Goal: Task Accomplishment & Management: Use online tool/utility

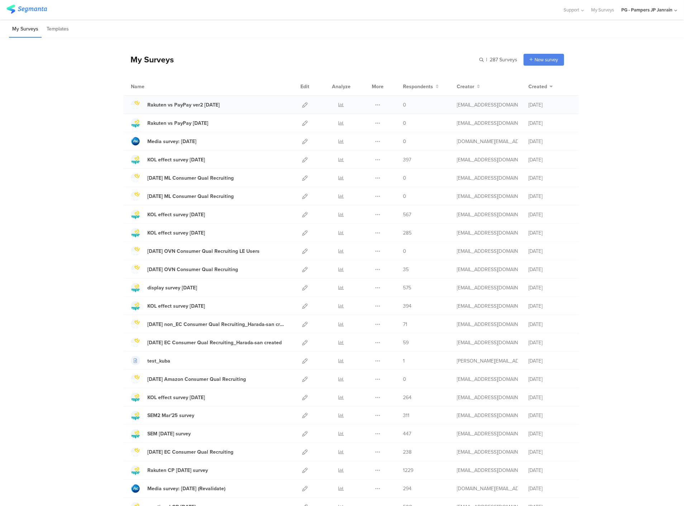
drag, startPoint x: 336, startPoint y: 104, endPoint x: 305, endPoint y: 100, distance: 31.1
drag, startPoint x: 305, startPoint y: 100, endPoint x: 302, endPoint y: 106, distance: 7.7
click at [302, 123] on icon at bounding box center [304, 122] width 5 height 5
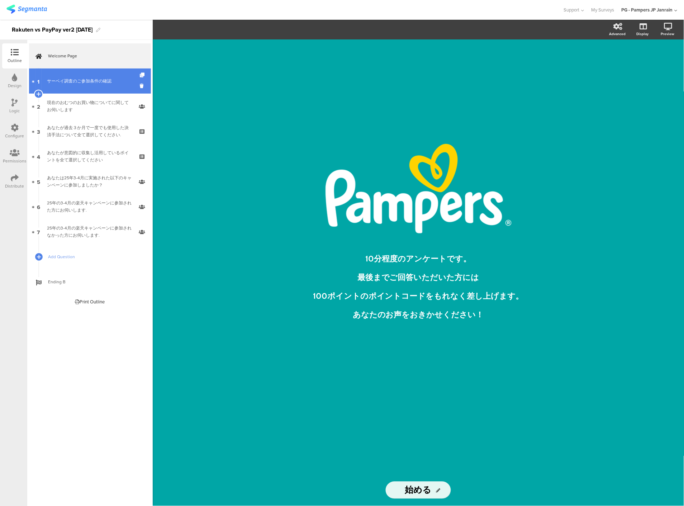
click at [96, 87] on link "1 サーベイ調査のご参加条件の確認" at bounding box center [90, 80] width 122 height 25
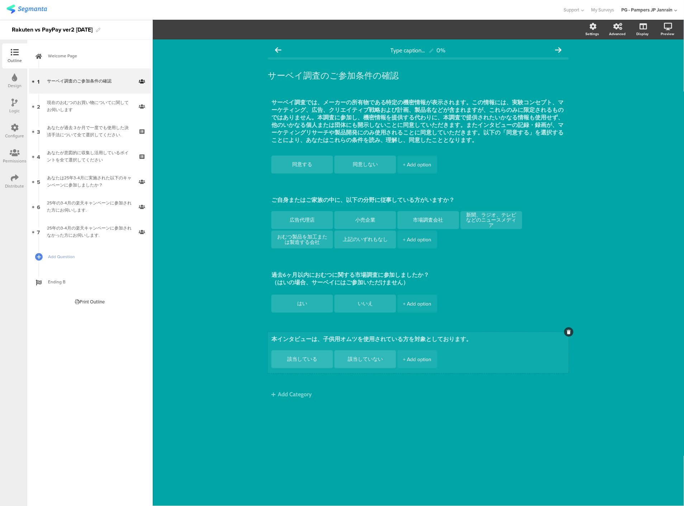
click at [309, 337] on textarea "本インタビューは、子供用オムツを使用されている方を対象としております。" at bounding box center [418, 339] width 294 height 8
click at [309, 341] on textarea "本インタビューは、子供用オムツを使用されている方を対象としております。" at bounding box center [418, 339] width 294 height 8
type textarea "本サーベイは、子供用オムツを使用されている方を対象としております。"
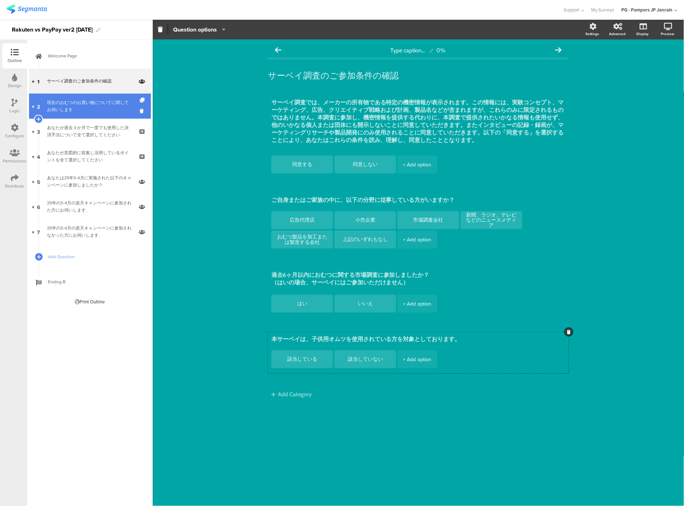
click at [62, 100] on div "現在のおむつのお買い物についてに関してお伺いします" at bounding box center [90, 106] width 86 height 14
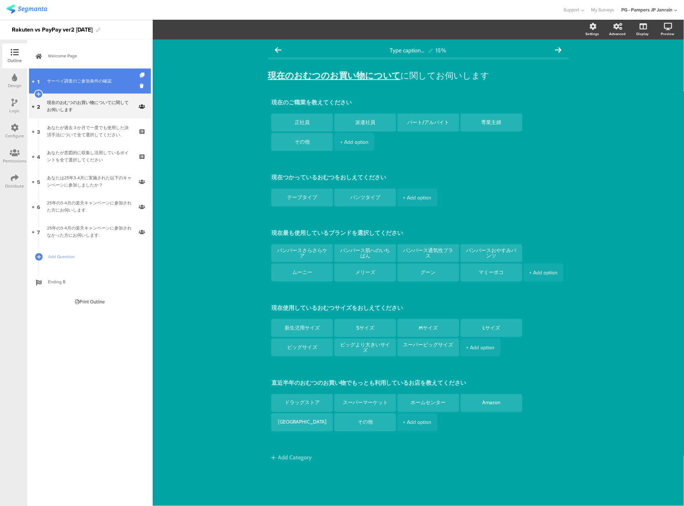
click at [97, 85] on link "1 サーベイ調査のご参加条件の確認" at bounding box center [90, 80] width 122 height 25
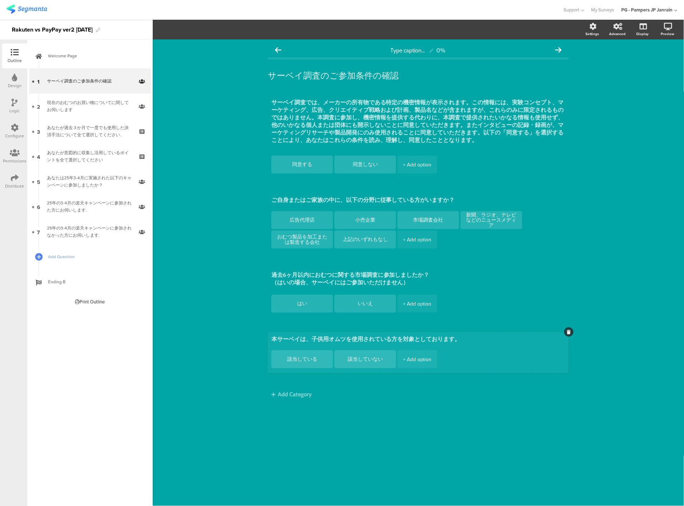
click at [343, 341] on textarea "本サーベイは、子供用オムツを使用されている方を対象としております。" at bounding box center [418, 339] width 294 height 8
type textarea "本サーベイは、子供用おむつを使用されている方を対象としております。"
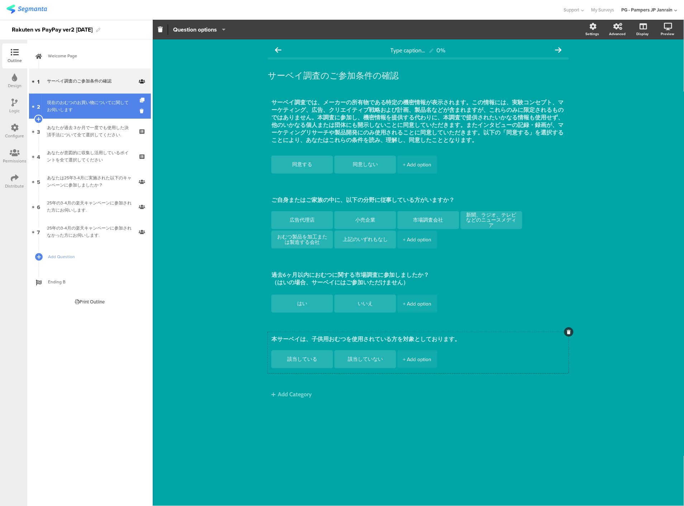
click at [70, 115] on link "2 現在のおむつのお買い物についてに関してお伺いします" at bounding box center [90, 106] width 122 height 25
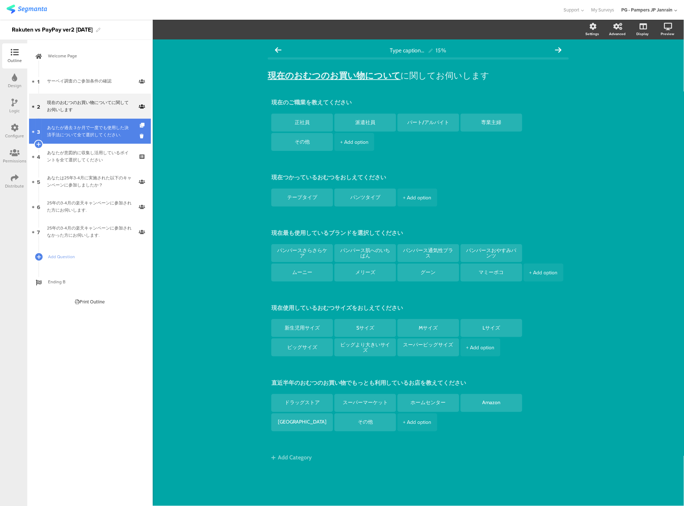
click at [91, 135] on div "あなたが過去３か月で一度でも使用した決済手法について全て選択してください." at bounding box center [90, 131] width 86 height 14
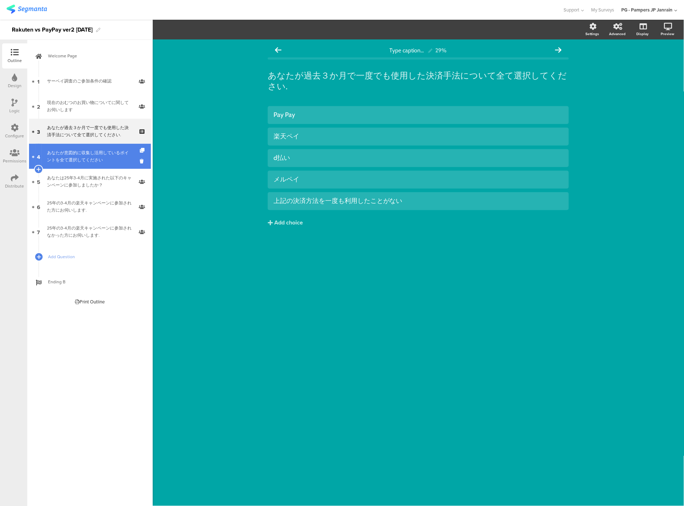
click at [67, 160] on div "あなたが意図的に収集し活用しているポイントを全て選択してください" at bounding box center [90, 156] width 86 height 14
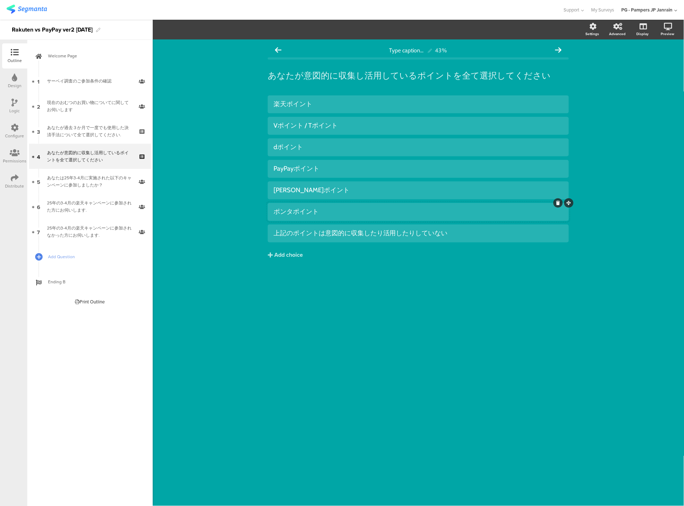
click at [556, 205] on div at bounding box center [557, 202] width 9 height 9
click at [558, 203] on icon at bounding box center [558, 203] width 4 height 4
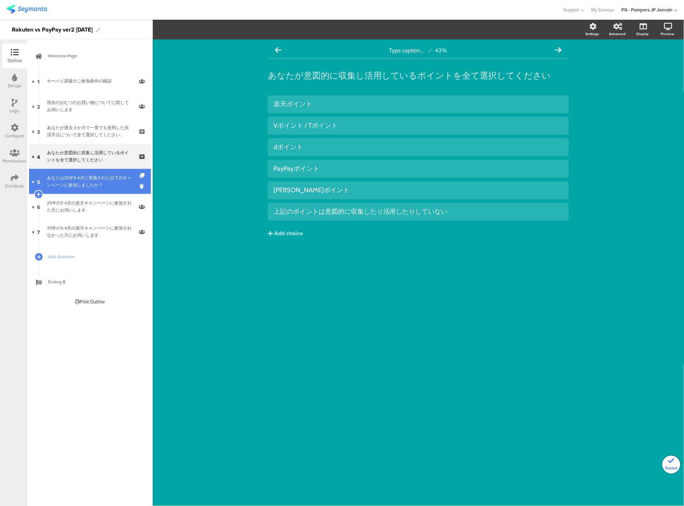
click at [82, 176] on div "あなたは25年3-4月に実施された以下のキャンペーンに参加しましたか？" at bounding box center [90, 181] width 86 height 14
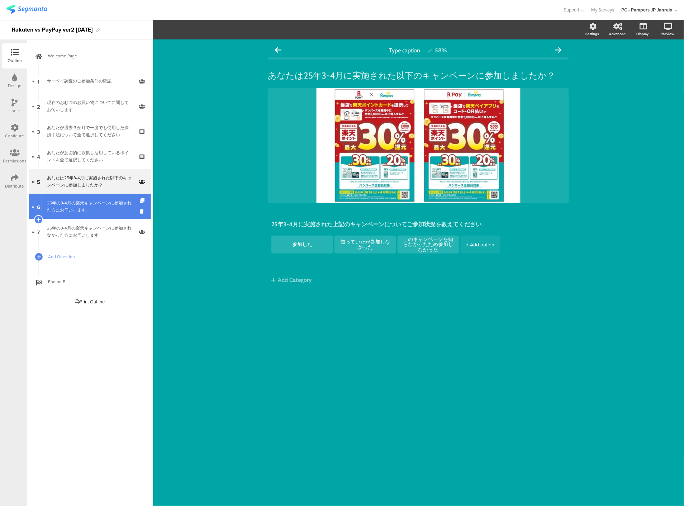
click at [101, 205] on div "25年の3-4月の楽天キャンペーンに参加された方にお伺いします." at bounding box center [90, 206] width 86 height 14
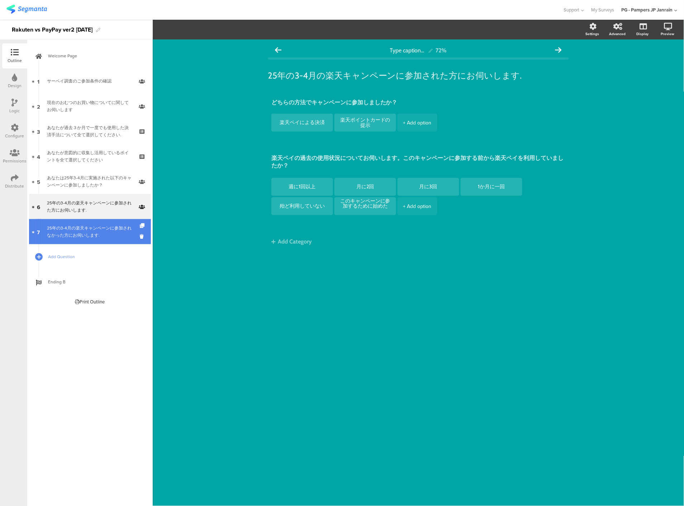
click at [105, 239] on link "7 25年の3-4月の楽天キャンペーンに参加されなかった方にお伺いします." at bounding box center [90, 231] width 122 height 25
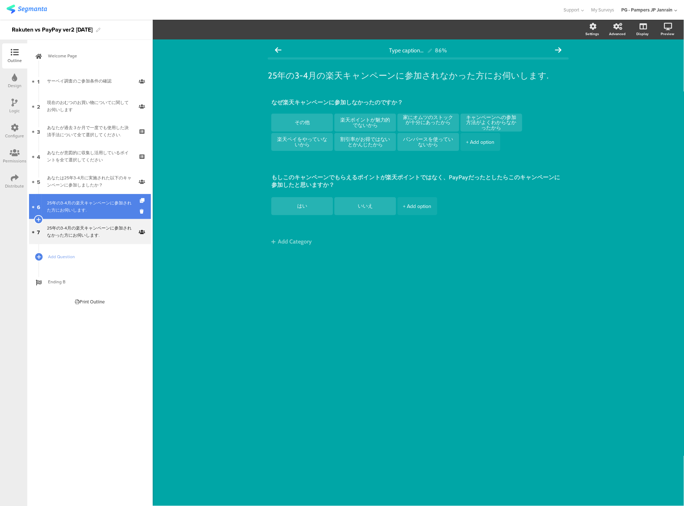
click at [109, 206] on div "25年の3-4月の楽天キャンペーンに参加された方にお伺いします." at bounding box center [90, 206] width 86 height 14
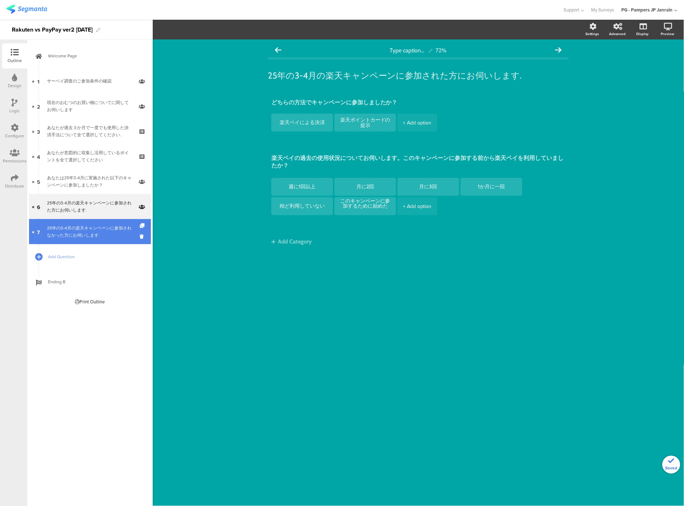
click at [98, 231] on div "25年の3-4月の楽天キャンペーンに参加されなかった方にお伺いします." at bounding box center [90, 231] width 86 height 14
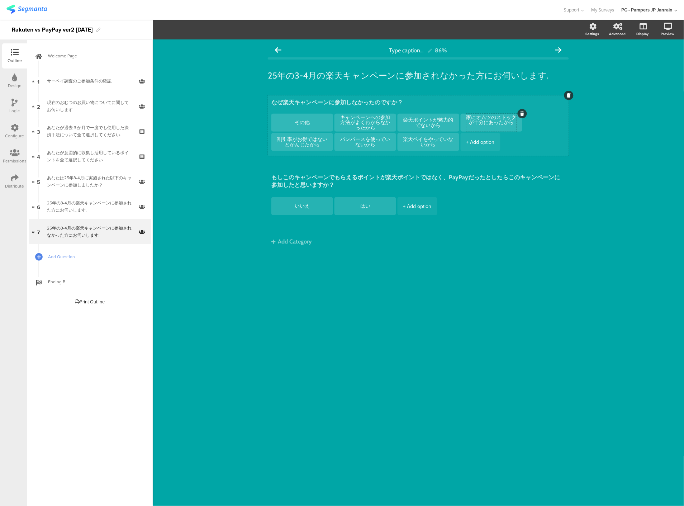
click at [486, 118] on textarea "家にオムツのストックが十分にあったから" at bounding box center [491, 123] width 50 height 16
type textarea "家におむつのストックが十分にあったから"
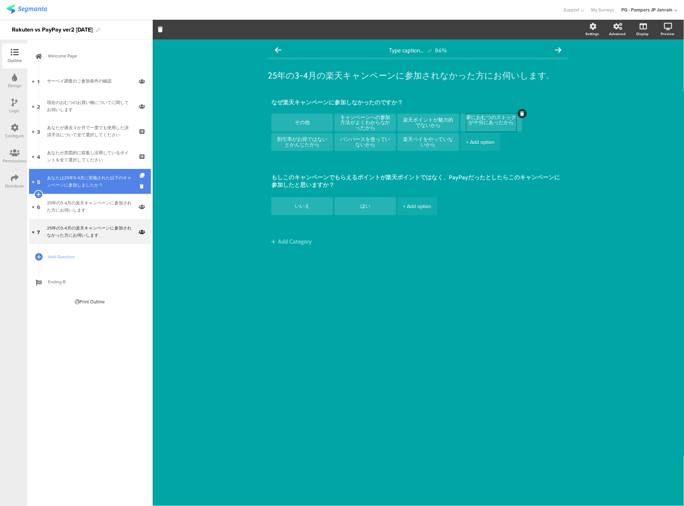
click at [51, 177] on div "あなたは25年3-4月に実施された以下のキャンペーンに参加しましたか？" at bounding box center [90, 181] width 86 height 14
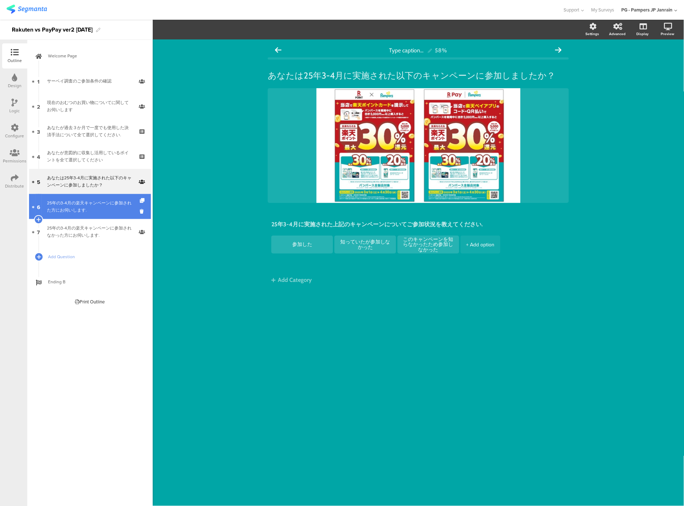
click at [98, 203] on div "25年の3-4月の楽天キャンペーンに参加された方にお伺いします." at bounding box center [90, 206] width 86 height 14
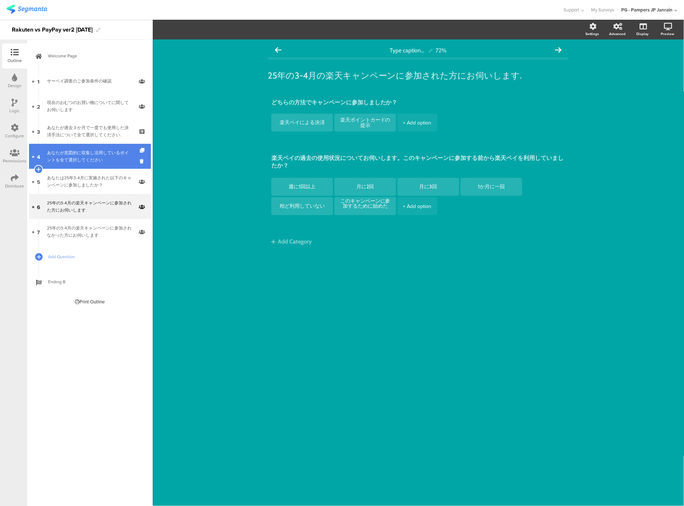
click at [108, 158] on div "あなたが意図的に収集し活用しているポイントを全て選択してください" at bounding box center [90, 156] width 86 height 14
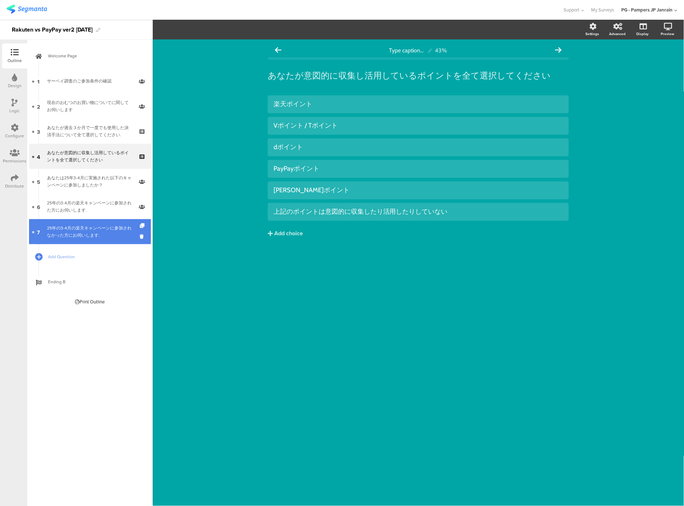
click at [99, 233] on div "25年の3-4月の楽天キャンペーンに参加されなかった方にお伺いします." at bounding box center [90, 231] width 86 height 14
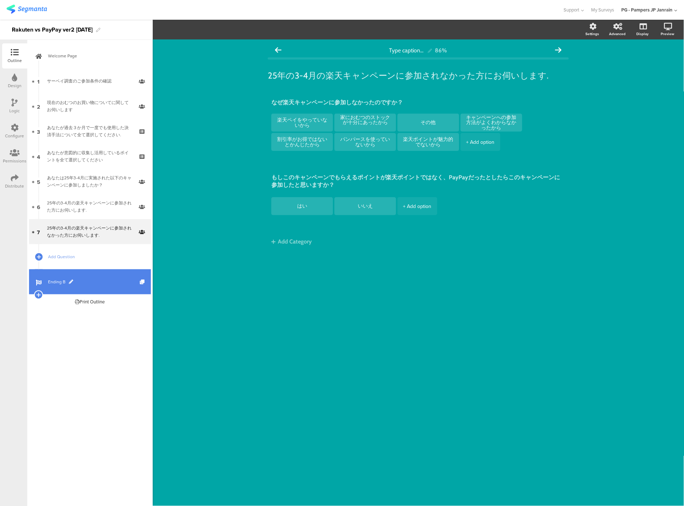
click at [107, 281] on span "Ending B" at bounding box center [94, 281] width 92 height 7
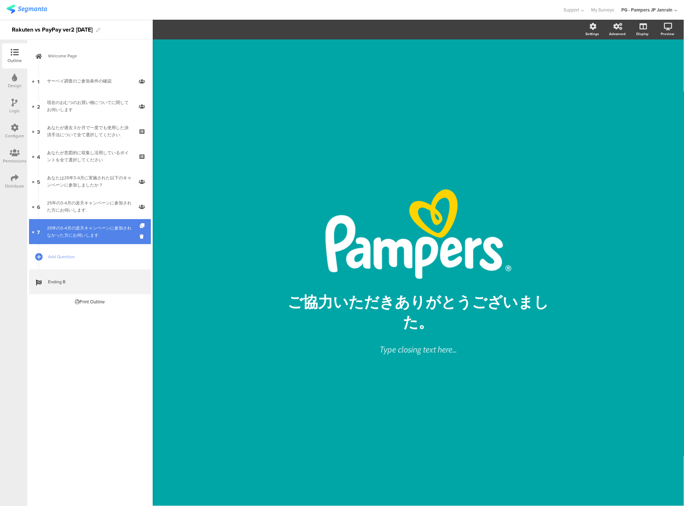
click at [97, 238] on div "25年の3-4月の楽天キャンペーンに参加されなかった方にお伺いします." at bounding box center [90, 231] width 86 height 14
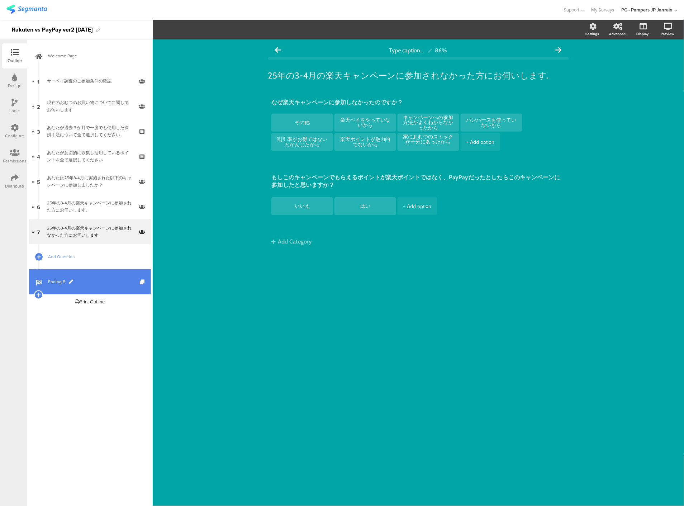
click at [97, 282] on span "Ending B" at bounding box center [94, 281] width 92 height 7
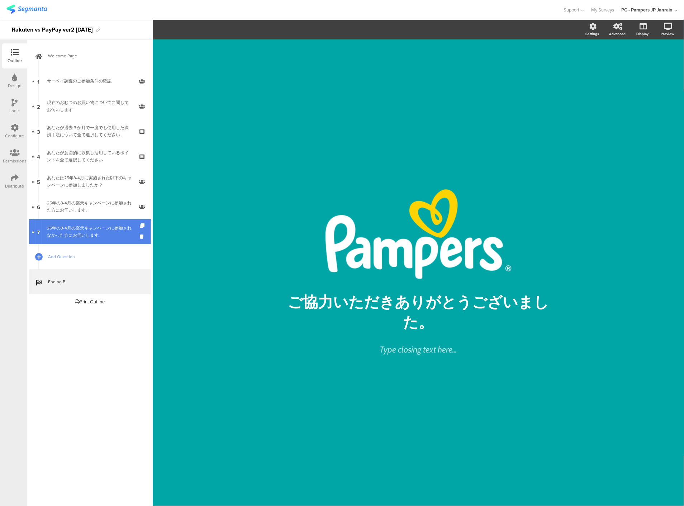
click at [89, 238] on div "25年の3-4月の楽天キャンペーンに参加されなかった方にお伺いします." at bounding box center [90, 231] width 86 height 14
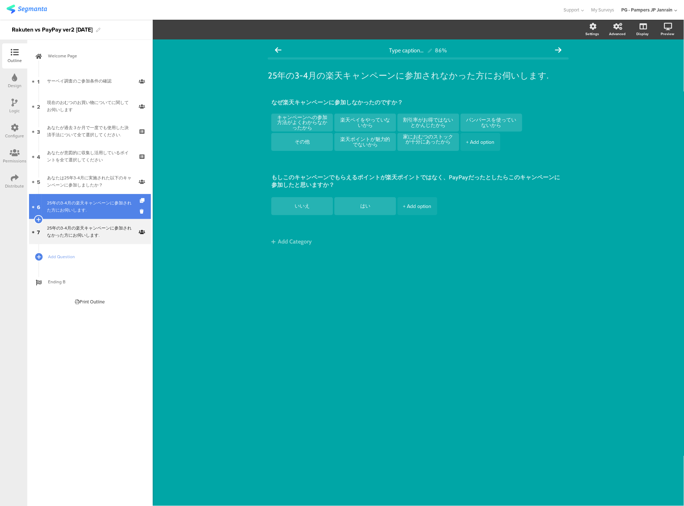
click at [85, 198] on link "6 25年の3-4月の楽天キャンペーンに参加された方にお伺いします." at bounding box center [90, 206] width 122 height 25
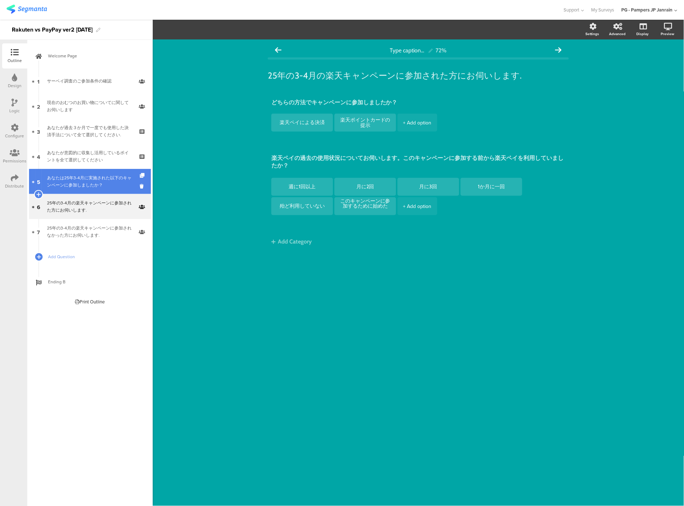
drag, startPoint x: 85, startPoint y: 183, endPoint x: 85, endPoint y: 169, distance: 14.3
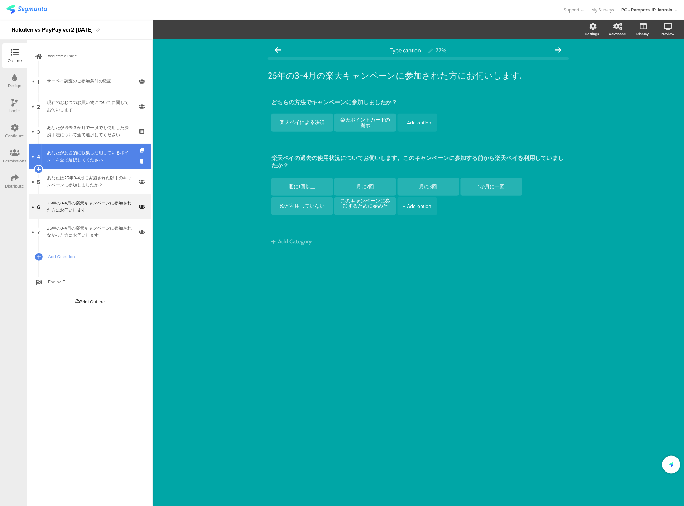
drag, startPoint x: 85, startPoint y: 159, endPoint x: 85, endPoint y: 155, distance: 3.6
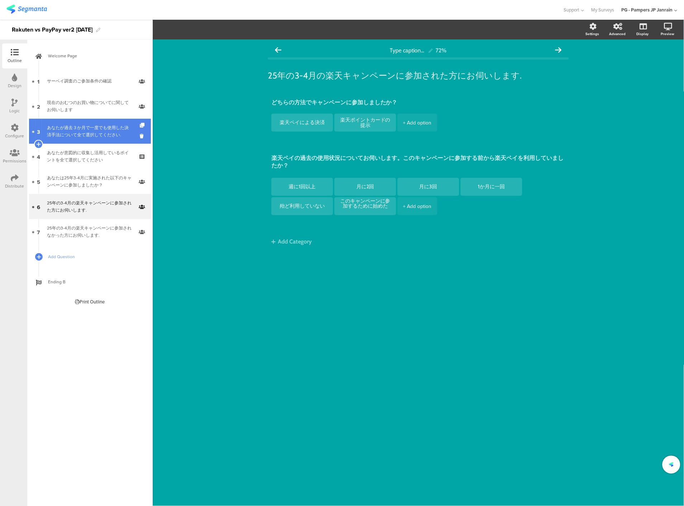
click at [87, 133] on div "あなたが過去３か月で一度でも使用した決済手法について全て選択してください." at bounding box center [90, 131] width 86 height 14
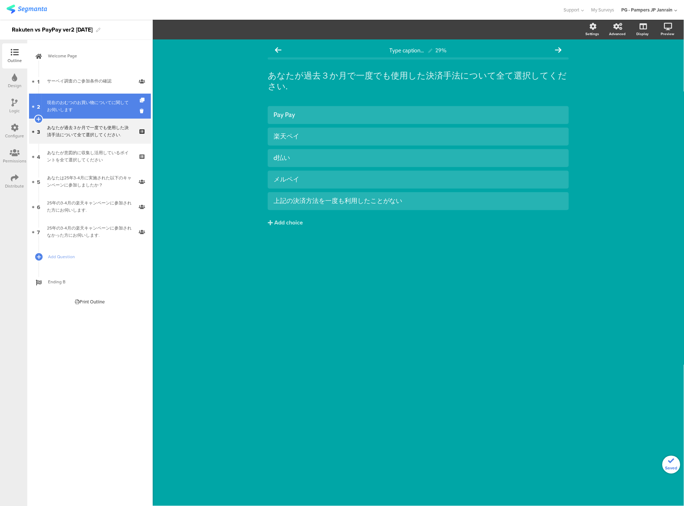
drag, startPoint x: 87, startPoint y: 112, endPoint x: 90, endPoint y: 97, distance: 15.3
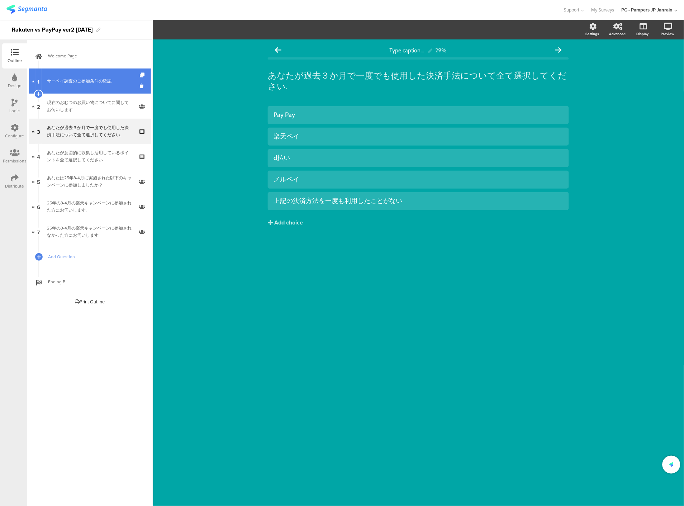
click at [91, 86] on link "1 サーベイ調査のご参加条件の確認" at bounding box center [90, 80] width 122 height 25
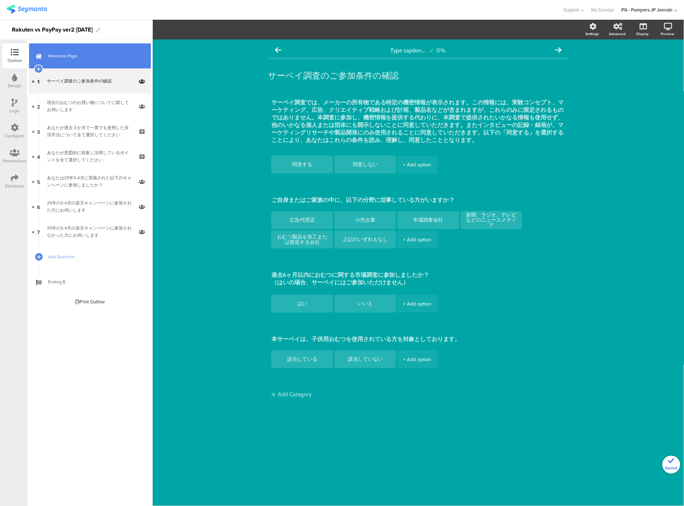
click at [88, 59] on span "Welcome Page" at bounding box center [94, 55] width 92 height 7
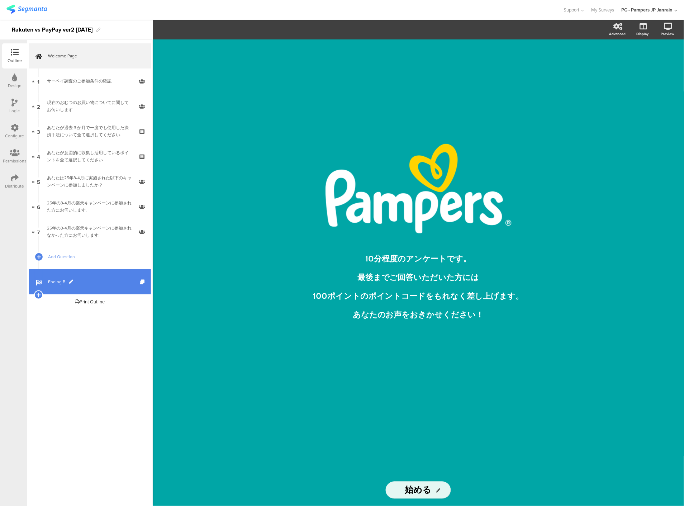
click at [91, 271] on link "Ending B" at bounding box center [90, 281] width 122 height 25
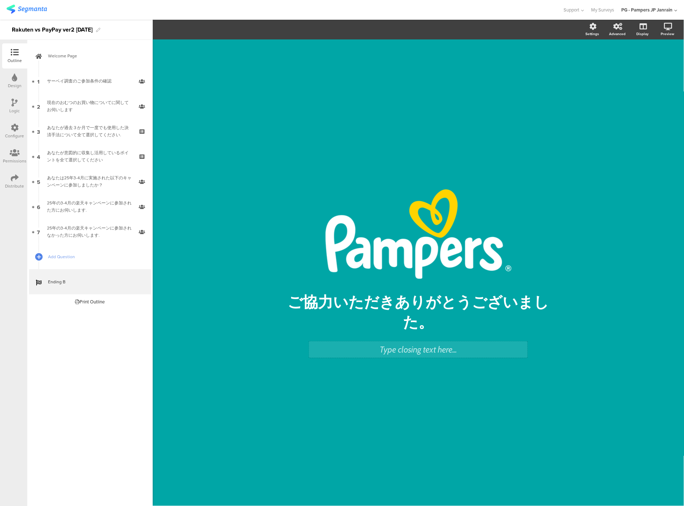
click at [390, 348] on div "Type closing text here..." at bounding box center [418, 349] width 219 height 16
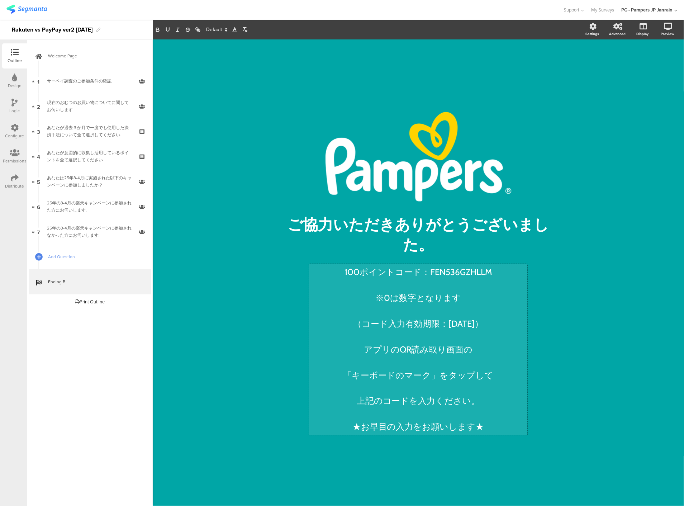
click at [396, 285] on p at bounding box center [418, 284] width 215 height 13
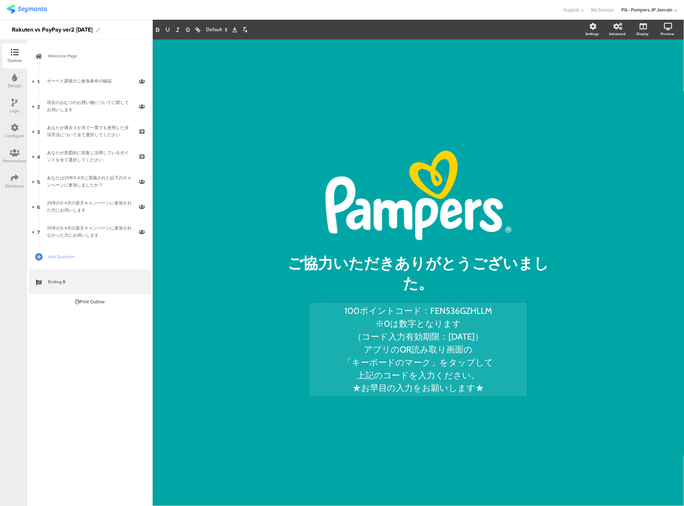
click at [447, 313] on p "100ポイントコード：FEN536GZHLLM" at bounding box center [418, 310] width 215 height 13
click at [484, 341] on p "（コード入力有効期限：2025年8月18日）" at bounding box center [418, 336] width 215 height 13
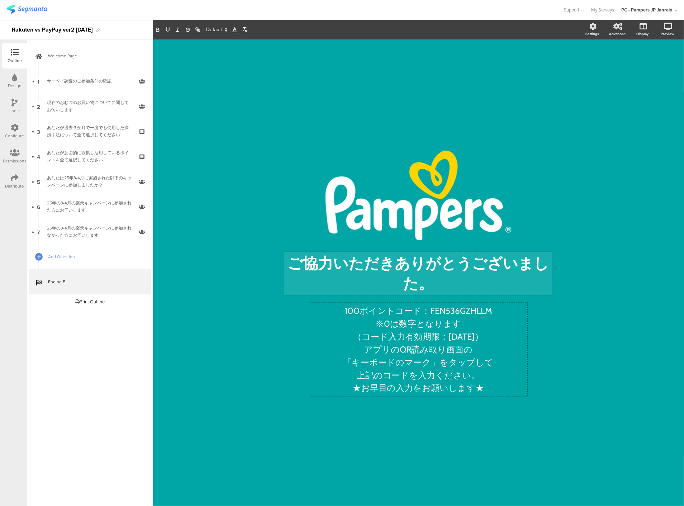
click at [456, 277] on div "ご協力いただきありがとうございました。 ご協力いただきありがとうございました。" at bounding box center [418, 274] width 269 height 44
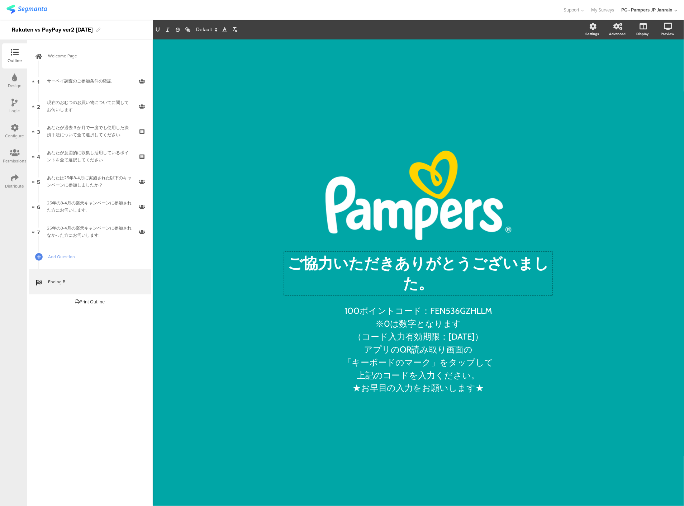
click at [492, 313] on div "100ポイントコード：FEN536GZHLLM ※0は数字となります （コード入力有効期限：2025年8月18日） アプリのQR読み取り画面の 「キーボードの…" at bounding box center [418, 350] width 219 height 94
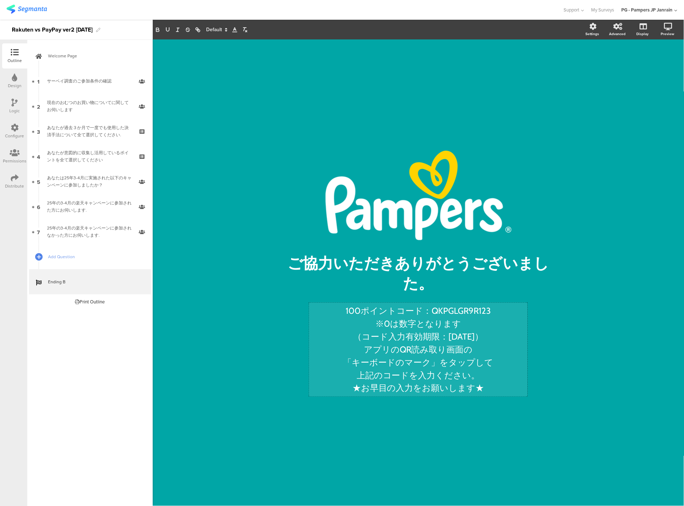
click at [482, 341] on p "（コード入力有効期限：2025年8月18日）" at bounding box center [418, 336] width 215 height 13
click at [484, 338] on p "（コード入力有効期限：2025年8月18日）" at bounding box center [418, 336] width 215 height 13
click at [369, 490] on div "/ ご協力いただきありがとうございました。 ご協力いただきありがとうございました。 100ポイントコード：QKPGLGR9R123 ※0は数字となります （コ…" at bounding box center [418, 268] width 301 height 459
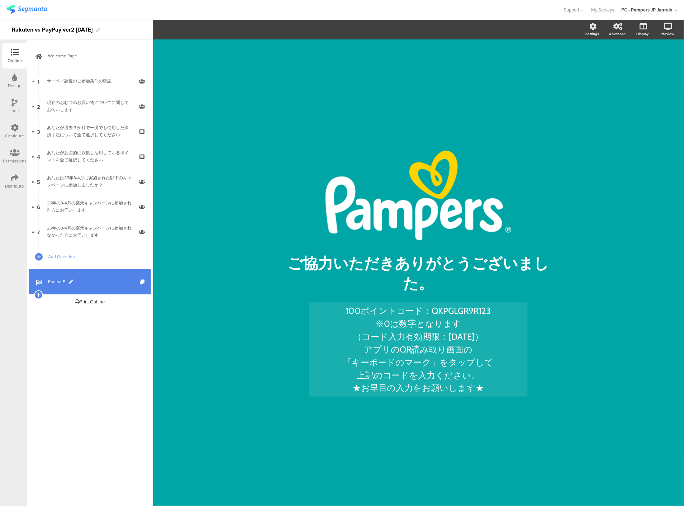
click at [114, 285] on link "Ending B" at bounding box center [90, 281] width 122 height 25
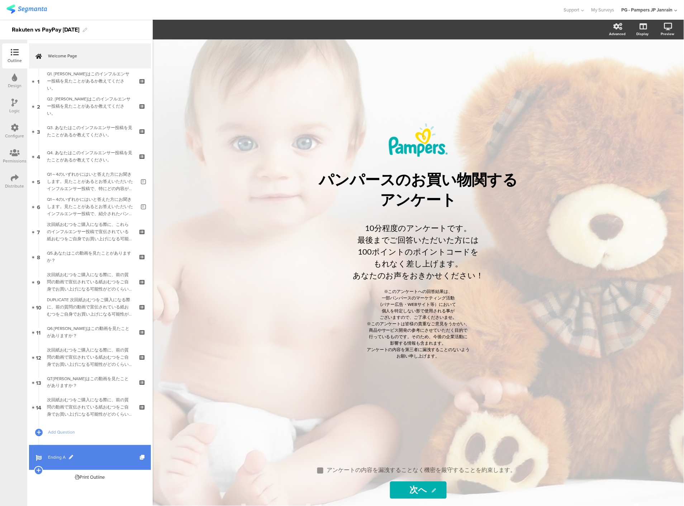
click at [99, 446] on link "Ending A" at bounding box center [90, 457] width 122 height 25
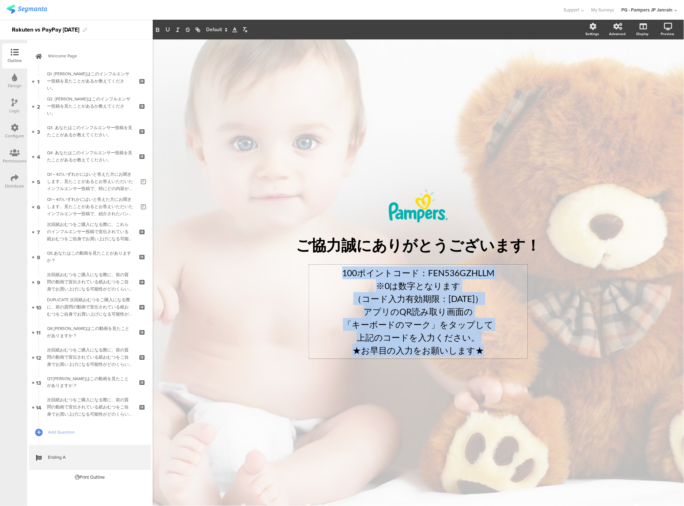
drag, startPoint x: 342, startPoint y: 273, endPoint x: 494, endPoint y: 358, distance: 174.0
click at [494, 358] on div "100ポイントコード：FEN536GZHLLM ※0は数字となります （コード入力有効期限：2025年8月18日） アプリのQR読み取り画面の 「キーボードの…" at bounding box center [418, 312] width 219 height 94
copy div "100ポイントコード：FEN536GZHLLM ※0は数字となります （コード入力有効期限：2025年8月18日） アプリのQR読み取り画面の 「キーボードの…"
